Goal: Information Seeking & Learning: Find specific fact

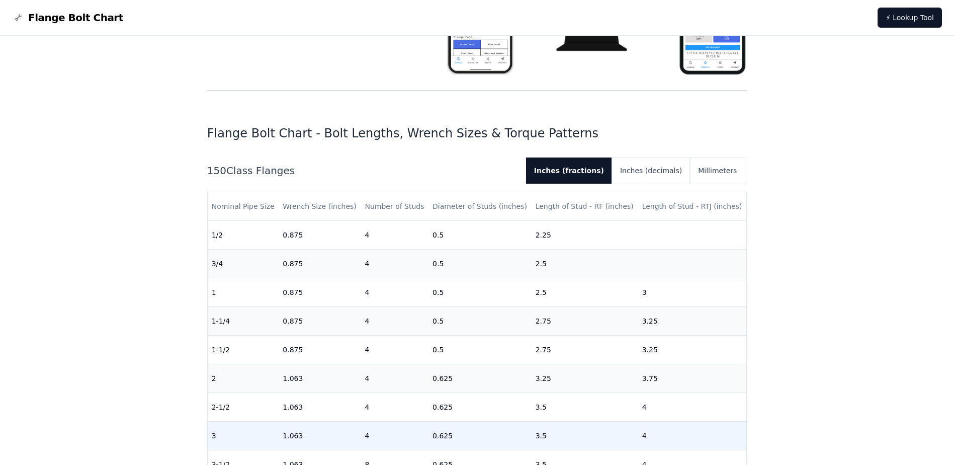
scroll to position [201, 0]
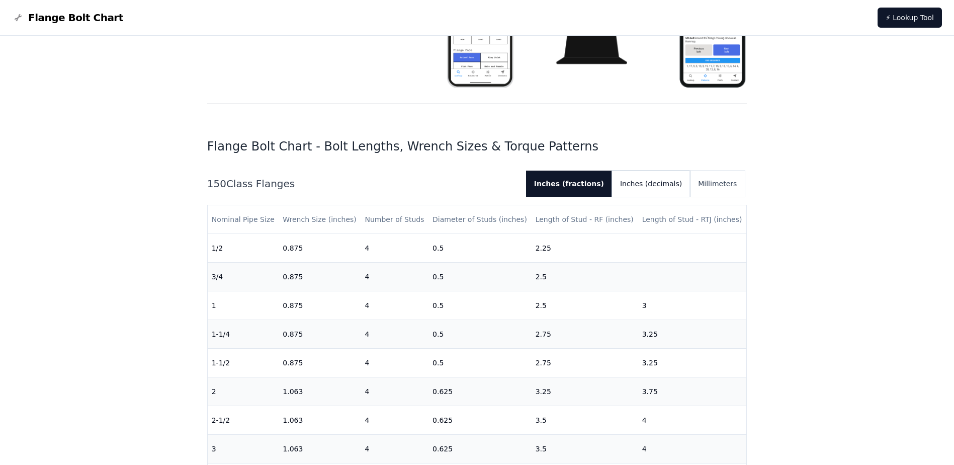
click at [677, 184] on button "Inches (decimals)" at bounding box center [651, 184] width 78 height 26
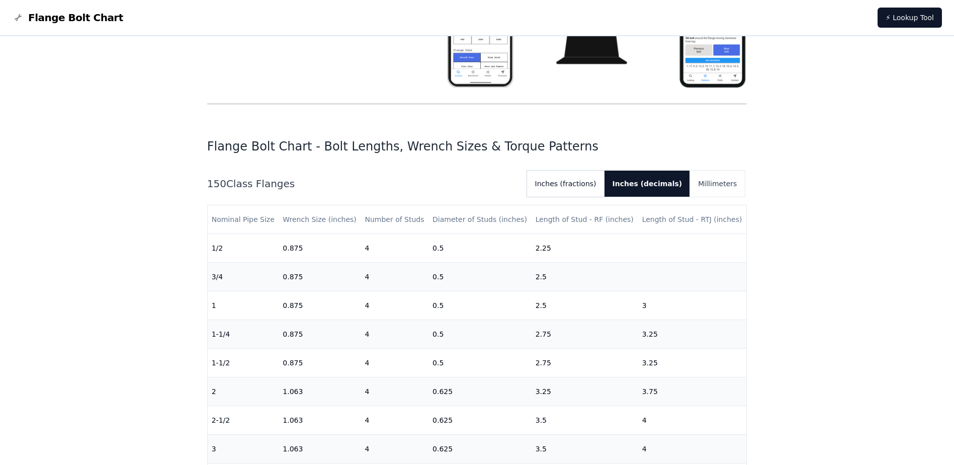
click at [605, 187] on button "Inches (fractions)" at bounding box center [565, 184] width 77 height 26
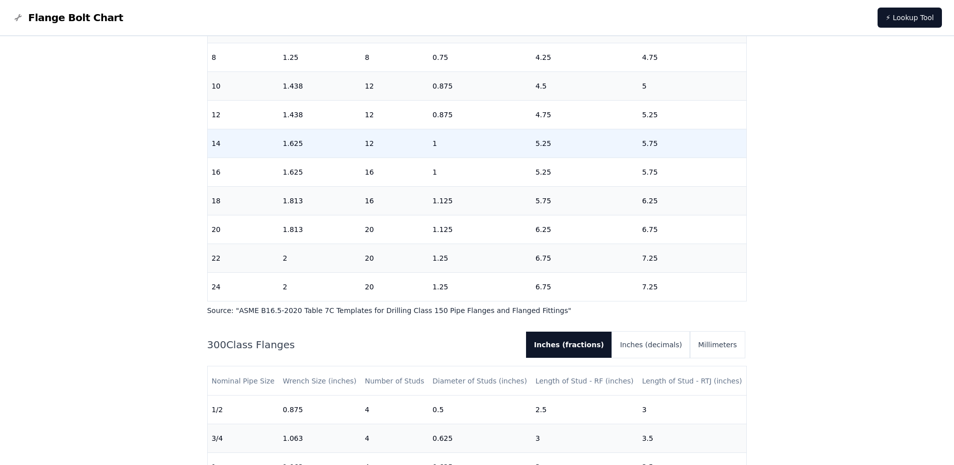
scroll to position [419, 0]
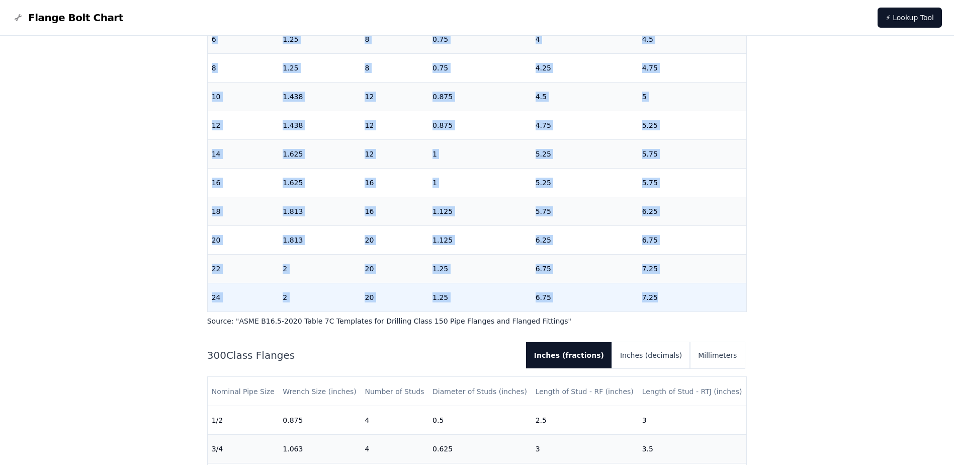
drag, startPoint x: 213, startPoint y: 120, endPoint x: 677, endPoint y: 292, distance: 494.8
copy table "Nominal Pipe Size Wrench Size (inches) Number of Studs Diameter of Studs (inche…"
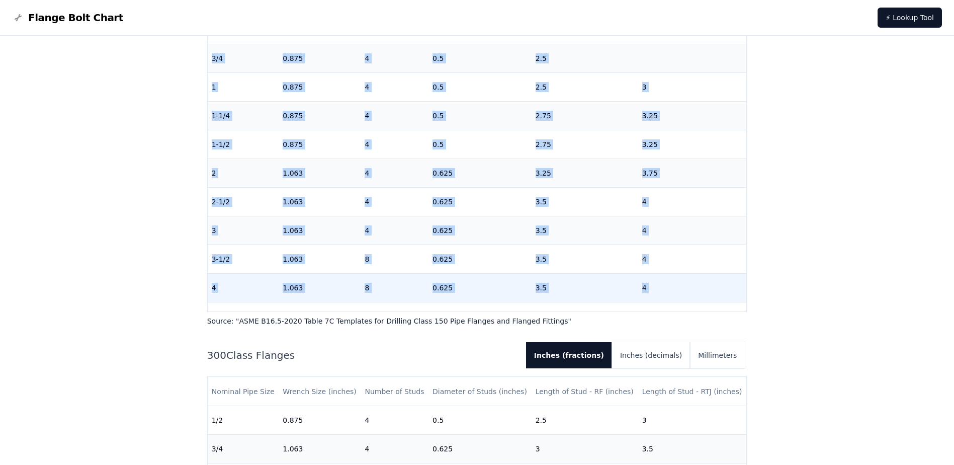
scroll to position [0, 0]
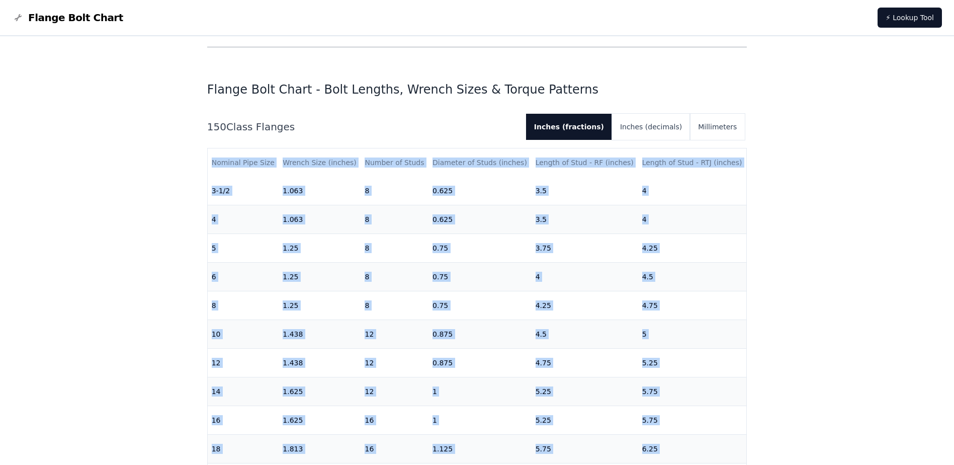
scroll to position [314, 0]
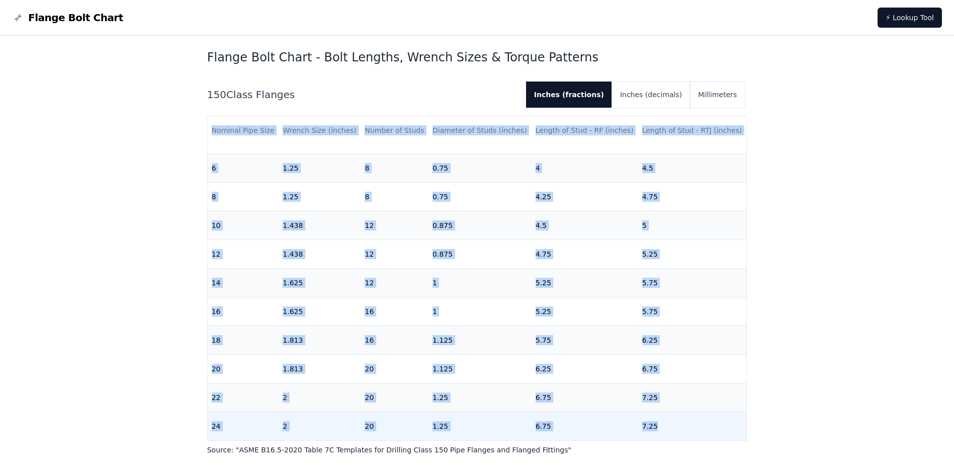
drag, startPoint x: 212, startPoint y: 303, endPoint x: 724, endPoint y: 428, distance: 527.3
click at [724, 428] on table "Nominal Pipe Size Wrench Size (inches) Number of Studs Diameter of Studs (inche…" at bounding box center [477, 125] width 539 height 631
copy table "Nominal Pipe Size Wrench Size (inches) Number of Studs Diameter of Studs (inche…"
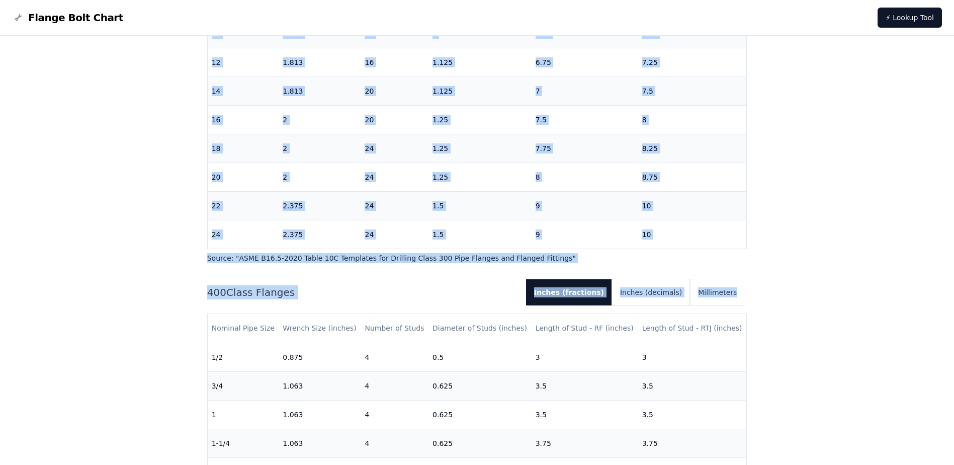
scroll to position [980, 0]
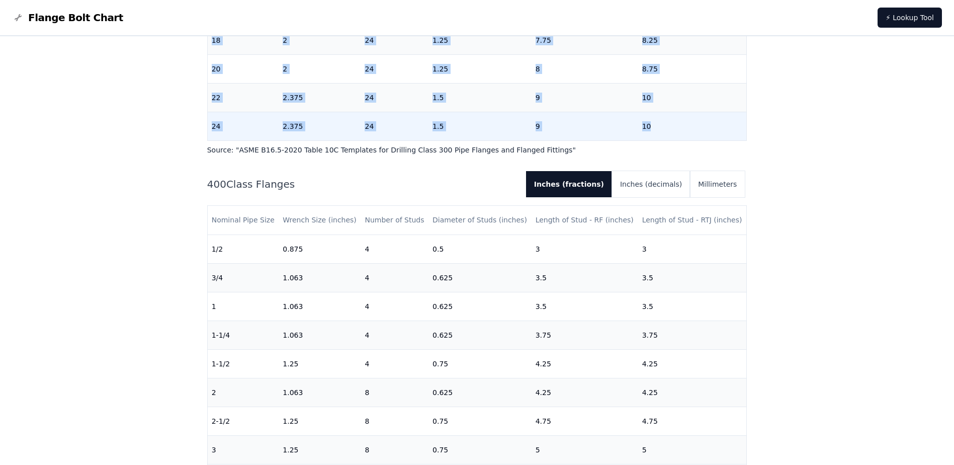
drag, startPoint x: 212, startPoint y: 168, endPoint x: 719, endPoint y: 118, distance: 509.1
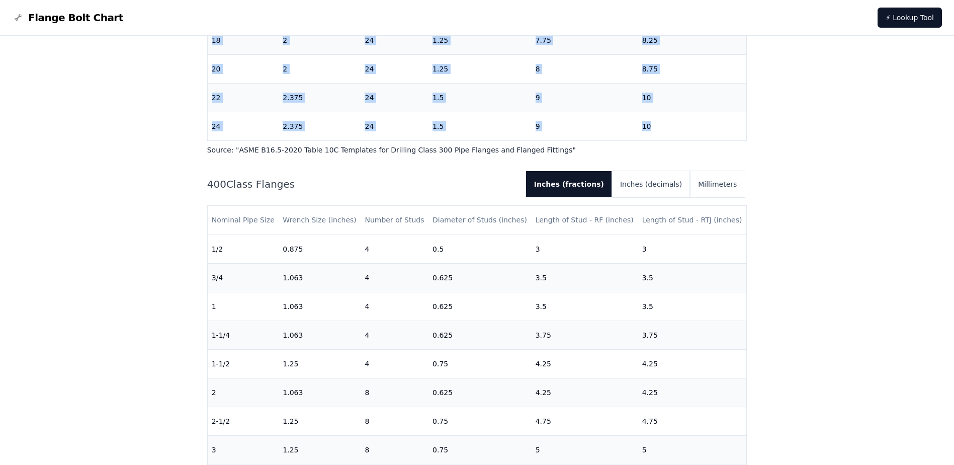
copy table "Nominal Pipe Size Wrench Size (inches) Number of Studs Diameter of Studs (inche…"
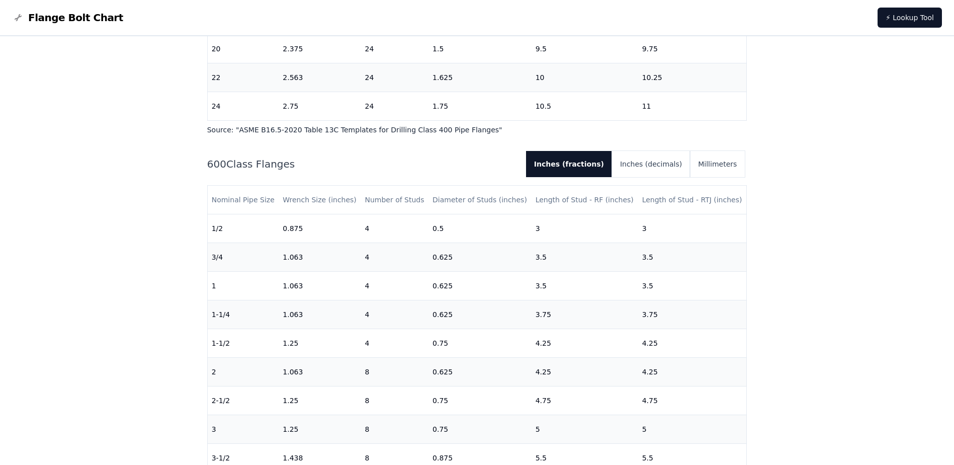
scroll to position [1238, 0]
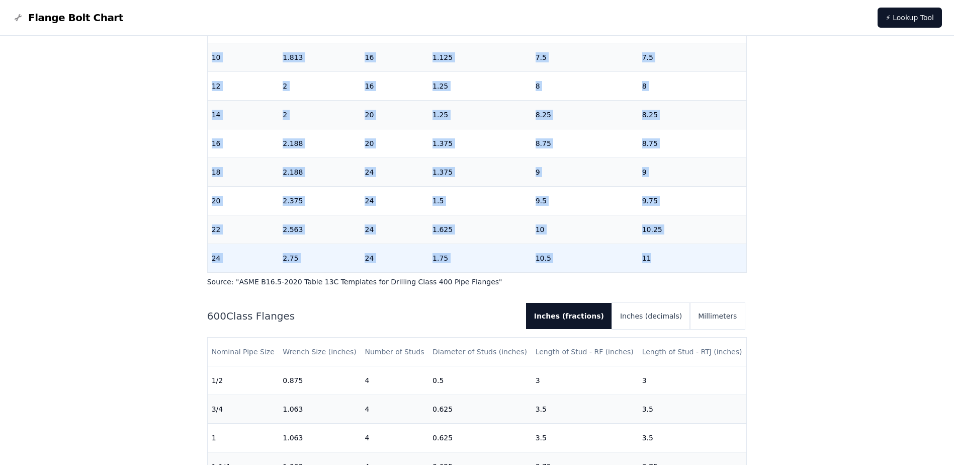
drag, startPoint x: 211, startPoint y: 271, endPoint x: 703, endPoint y: 261, distance: 491.7
copy table "Nominal Pipe Size Wrench Size (inches) Number of Studs Diameter of Studs (inche…"
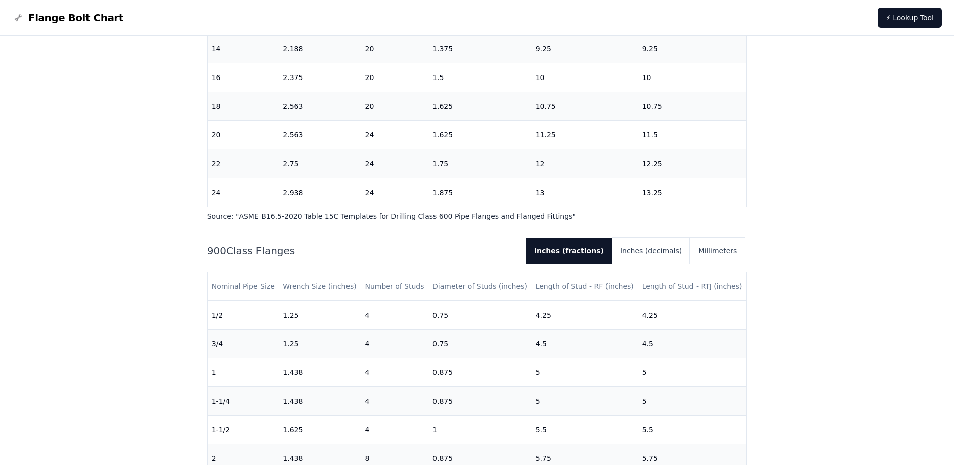
scroll to position [1599, 0]
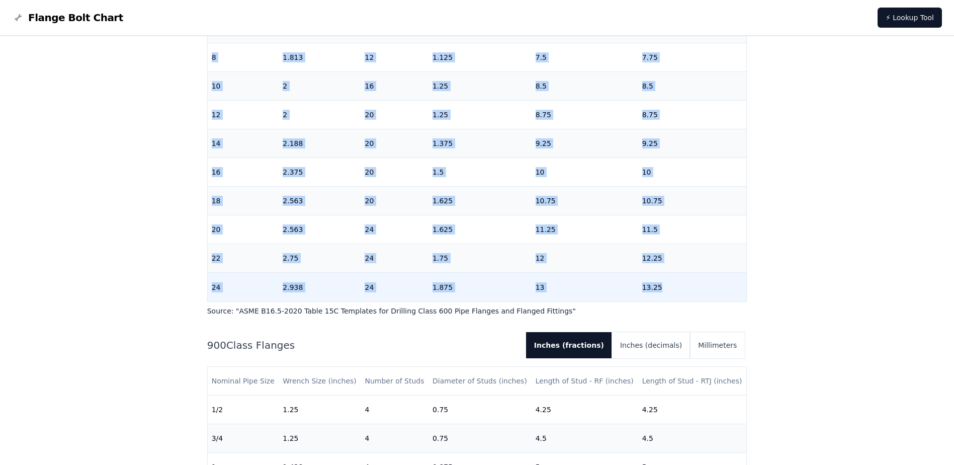
drag, startPoint x: 212, startPoint y: 150, endPoint x: 728, endPoint y: 284, distance: 532.2
copy table "Nominal Pipe Size Wrench Size (inches) Number of Studs Diameter of Studs (inche…"
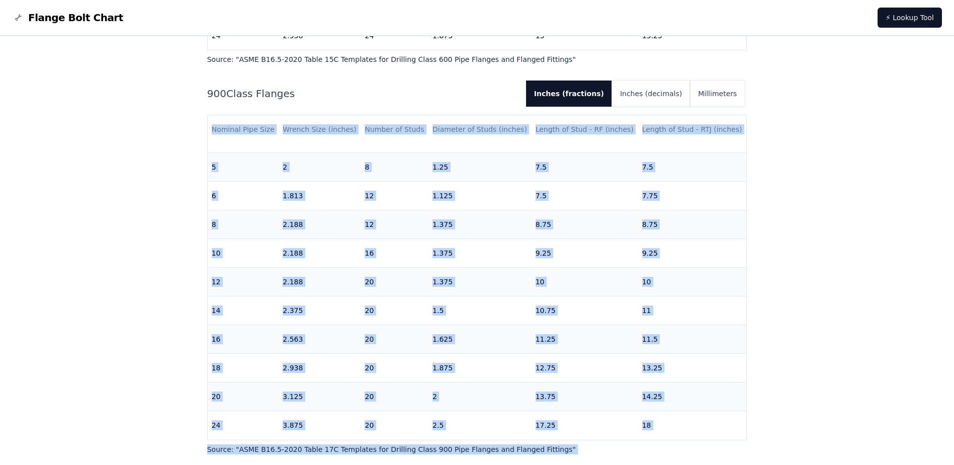
scroll to position [1901, 0]
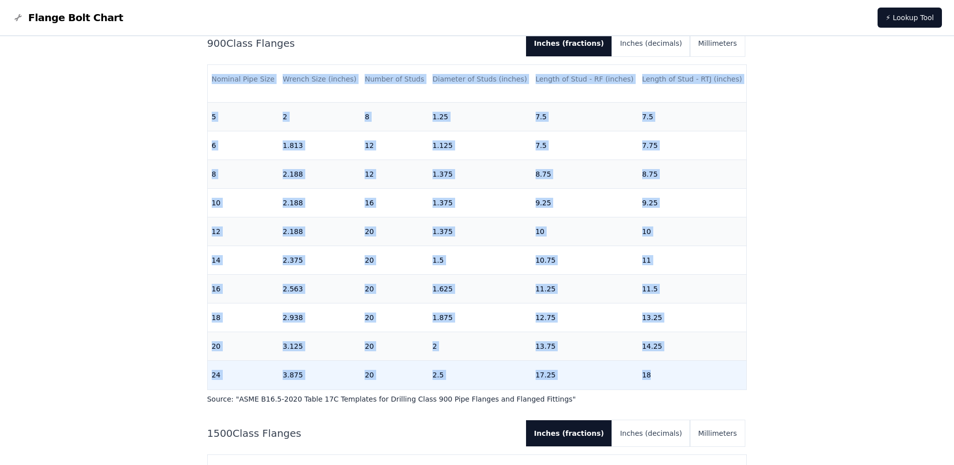
drag, startPoint x: 212, startPoint y: 130, endPoint x: 676, endPoint y: 366, distance: 520.3
click at [676, 366] on table "Nominal Pipe Size Wrench Size (inches) Number of Studs Diameter of Studs (inche…" at bounding box center [477, 103] width 539 height 574
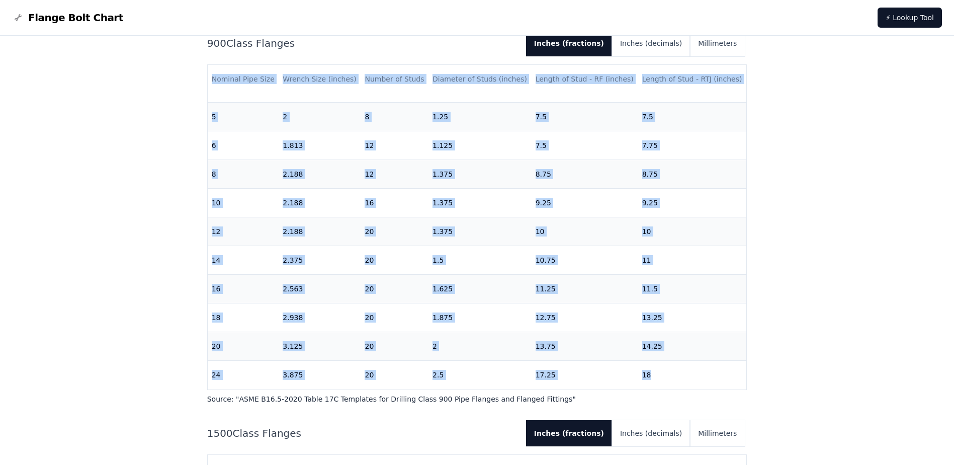
copy table "Nominal Pipe Size Wrench Size (inches) Number of Studs Diameter of Studs (inche…"
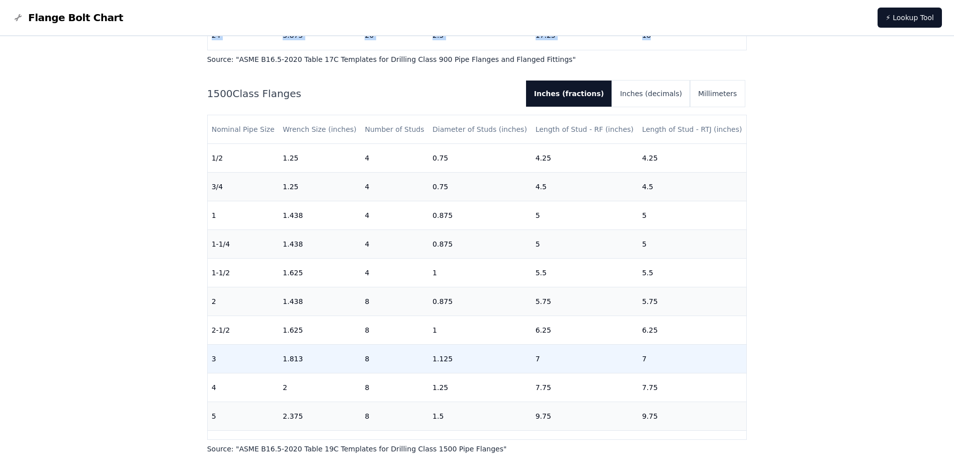
scroll to position [2153, 0]
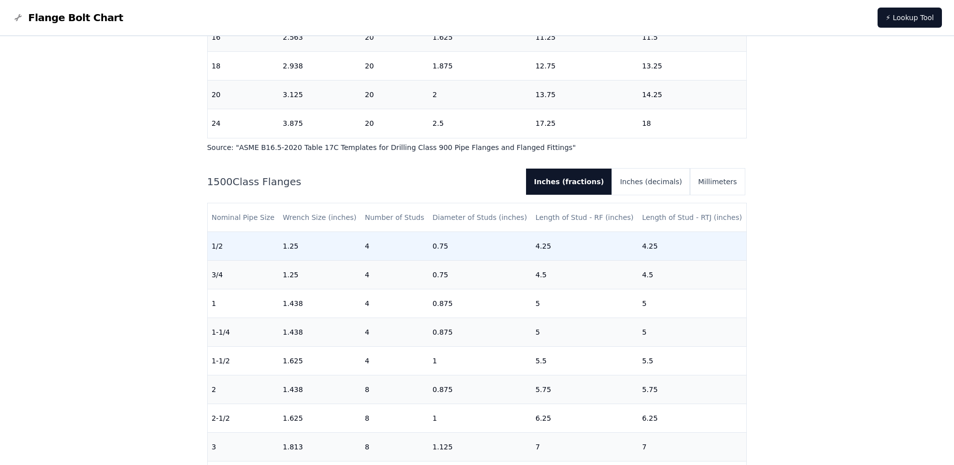
click at [279, 240] on td "1.25" at bounding box center [320, 246] width 82 height 29
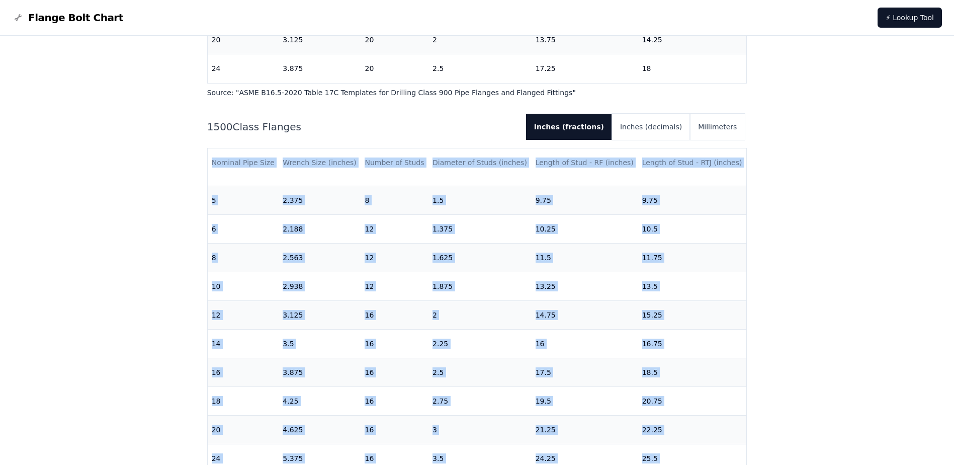
scroll to position [2342, 0]
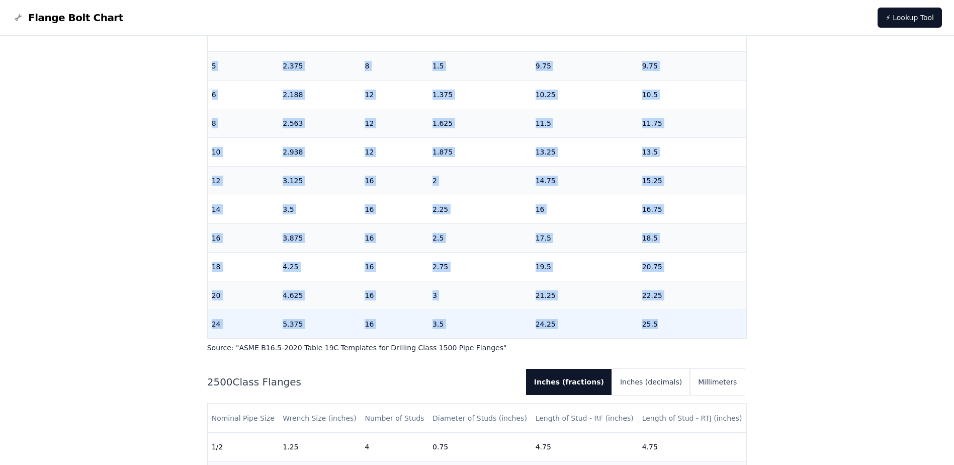
drag, startPoint x: 212, startPoint y: 220, endPoint x: 673, endPoint y: 316, distance: 470.8
click at [673, 316] on table "Nominal Pipe Size Wrench Size (inches) Number of Studs Diameter of Studs (inche…" at bounding box center [477, 52] width 539 height 574
copy table "Nominal Pipe Size Wrench Size (inches) Number of Studs Diameter of Studs (inche…"
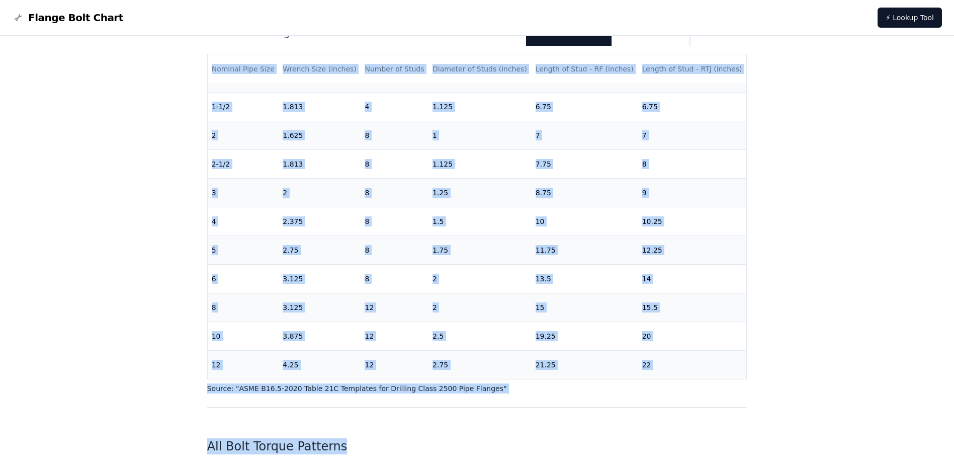
scroll to position [2732, 0]
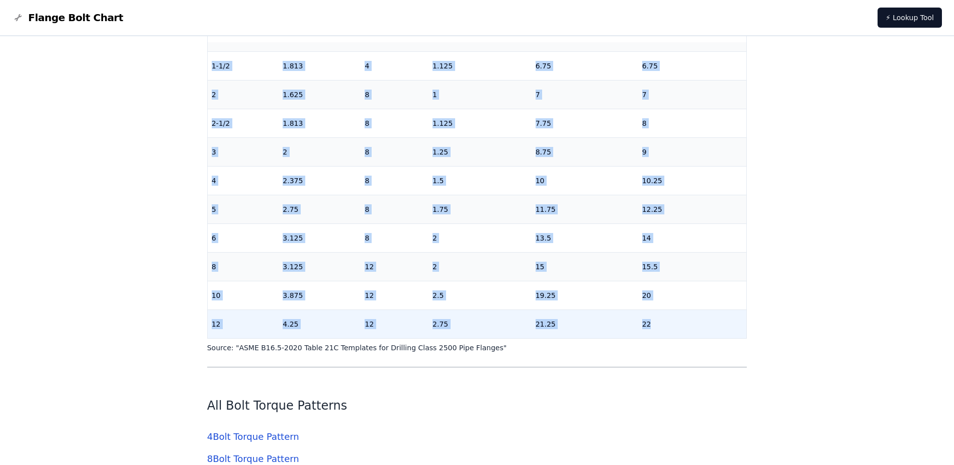
drag, startPoint x: 212, startPoint y: 167, endPoint x: 653, endPoint y: 310, distance: 463.2
click at [653, 310] on table "Nominal Pipe Size Wrench Size (inches) Number of Studs Diameter of Studs (inche…" at bounding box center [477, 123] width 539 height 430
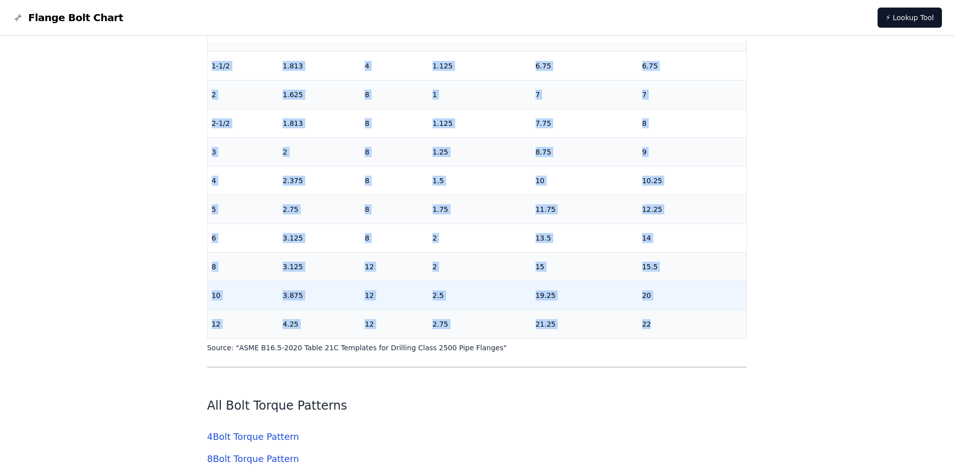
copy table "Nominal Pipe Size Wrench Size (inches) Number of Studs Diameter of Studs (inche…"
